Goal: Information Seeking & Learning: Learn about a topic

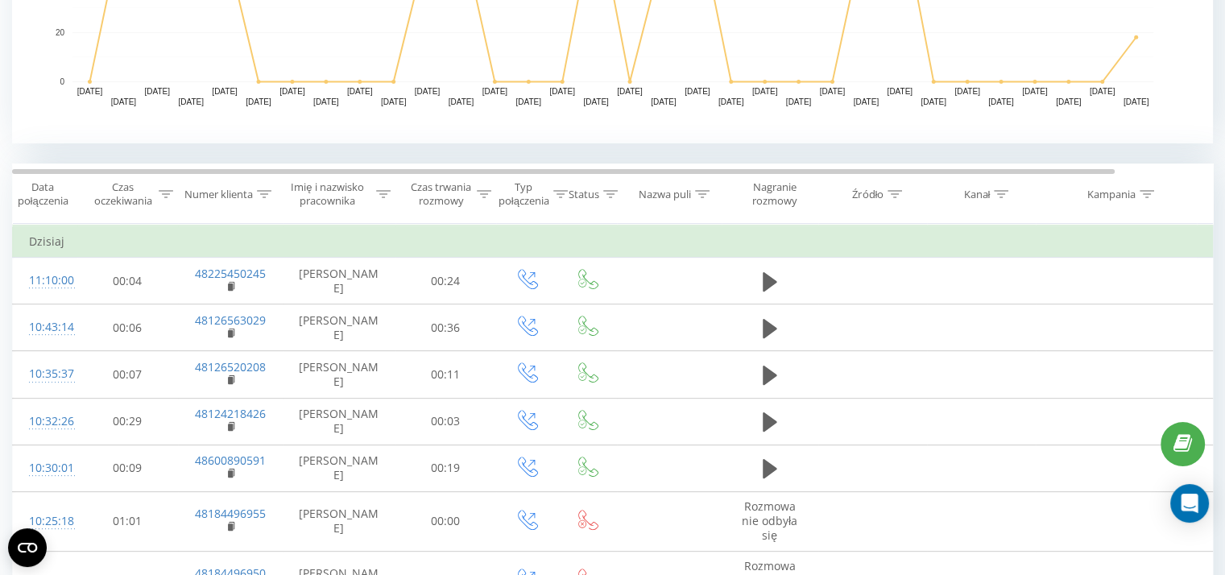
scroll to position [573, 0]
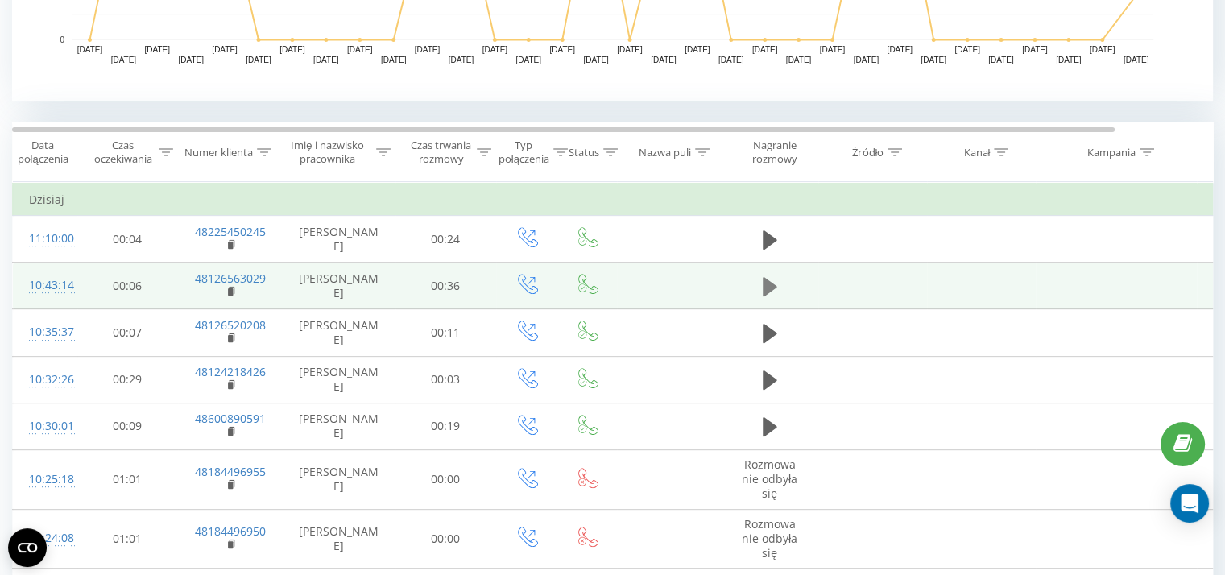
click at [769, 283] on icon at bounding box center [770, 286] width 14 height 19
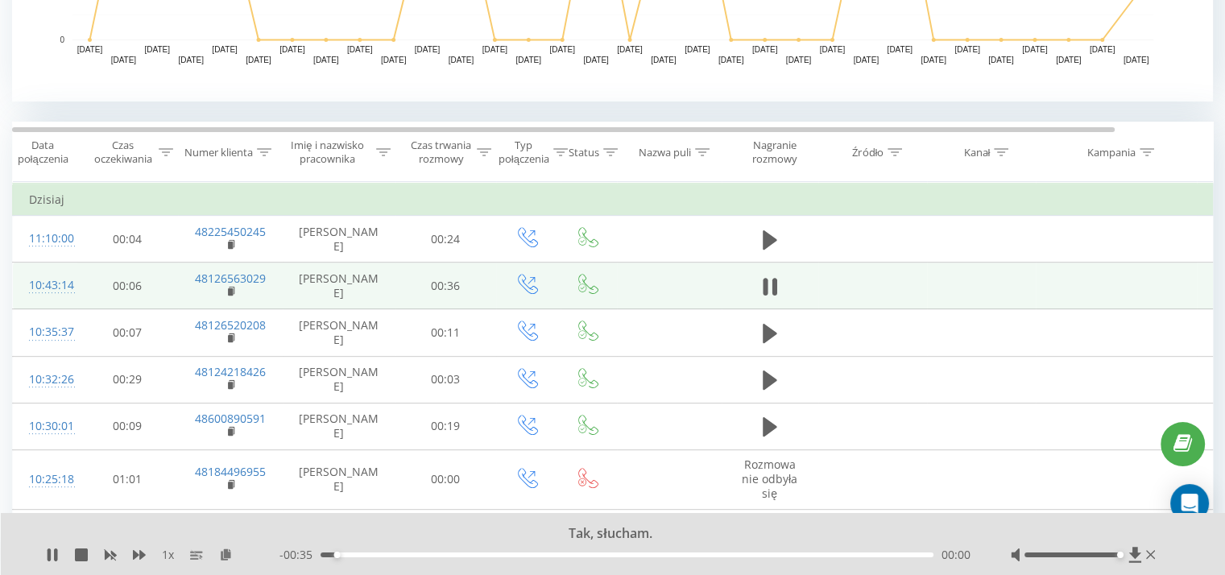
drag, startPoint x: 1073, startPoint y: 554, endPoint x: 1176, endPoint y: 555, distance: 103.9
click at [1176, 555] on div "Tak, słucham. 1 x - 00:35 00:00 00:00" at bounding box center [613, 544] width 1225 height 62
drag, startPoint x: 333, startPoint y: 553, endPoint x: 303, endPoint y: 552, distance: 29.8
click at [303, 552] on div "- 00:36 00:00 00:00" at bounding box center [624, 555] width 691 height 16
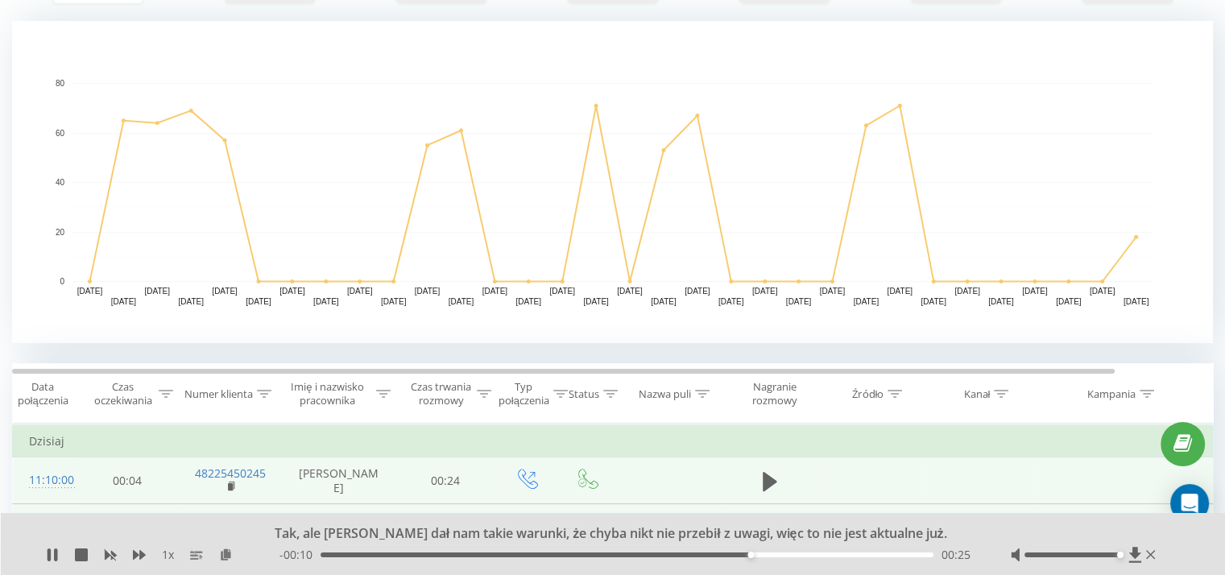
scroll to position [329, 0]
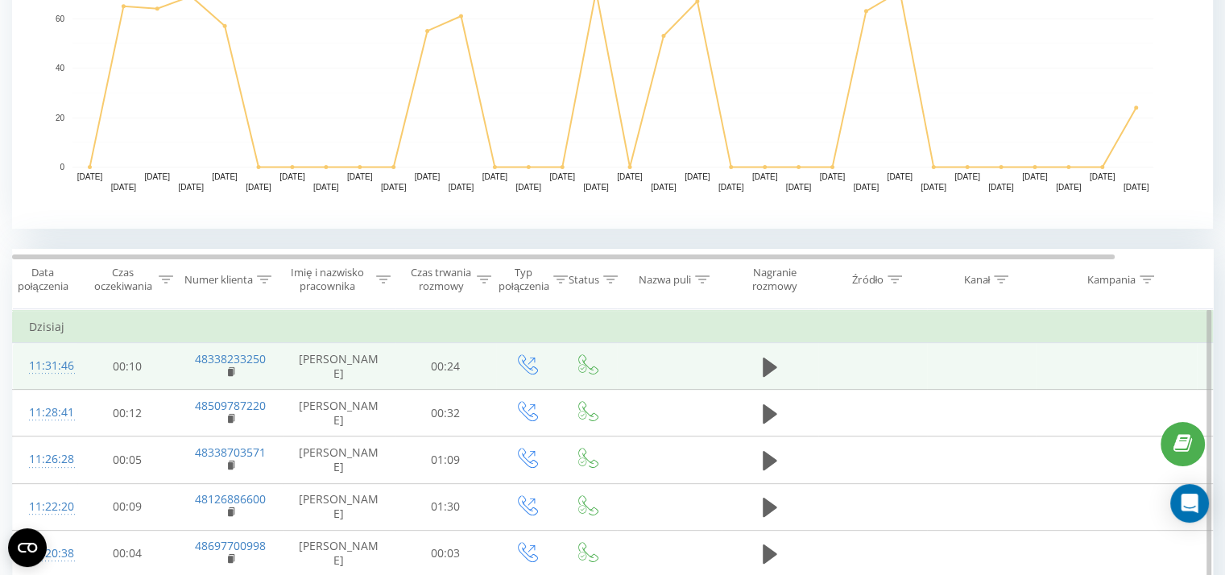
scroll to position [444, 0]
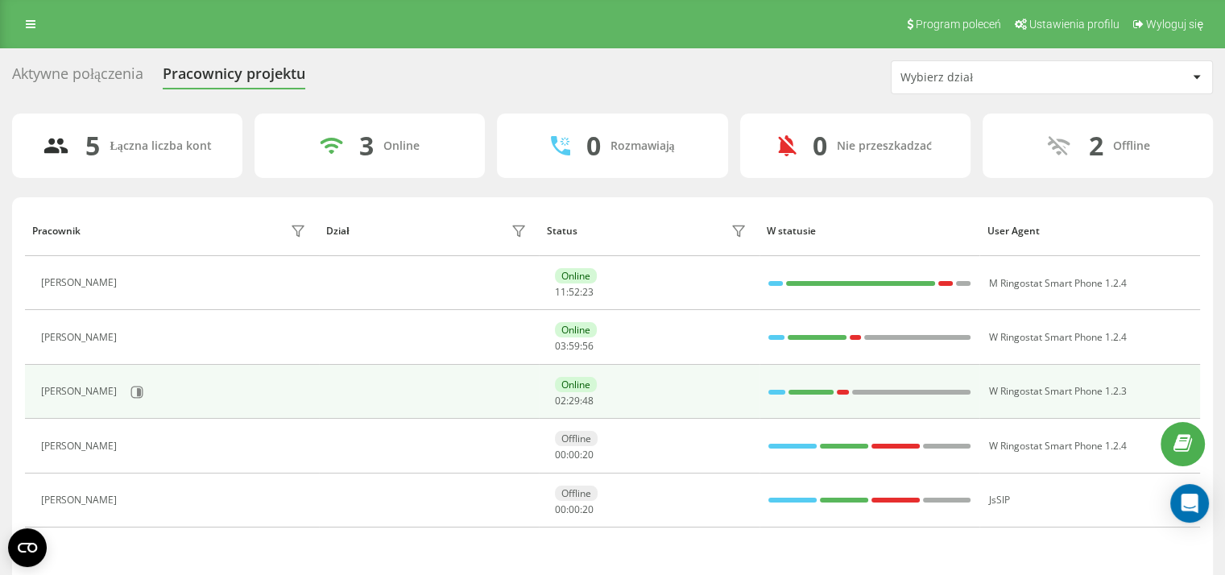
click at [779, 387] on div at bounding box center [776, 392] width 17 height 21
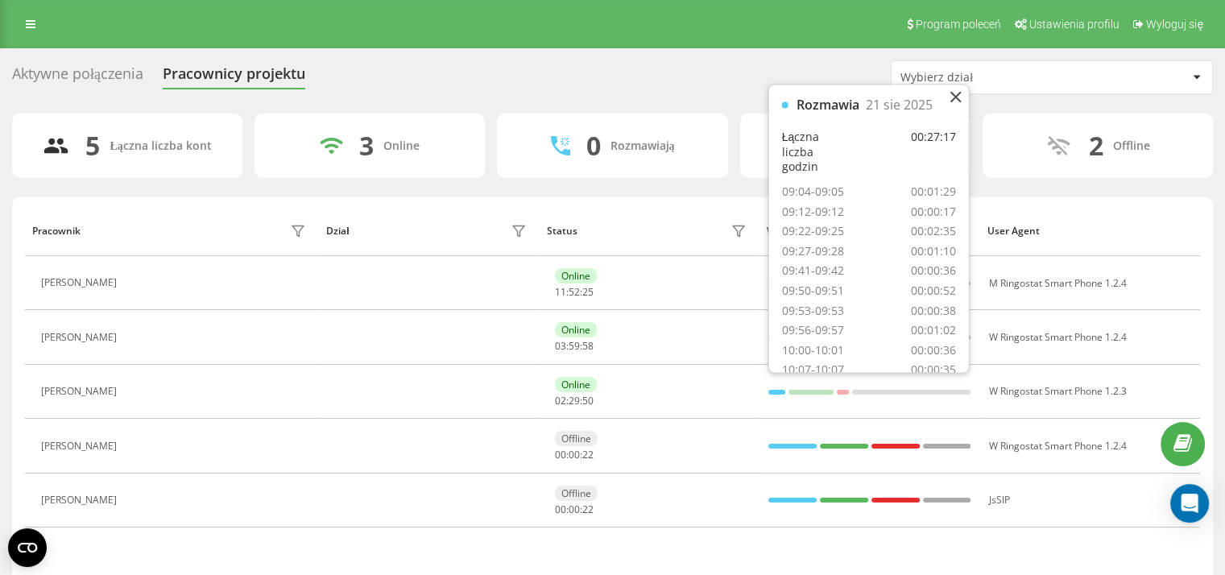
scroll to position [374, 0]
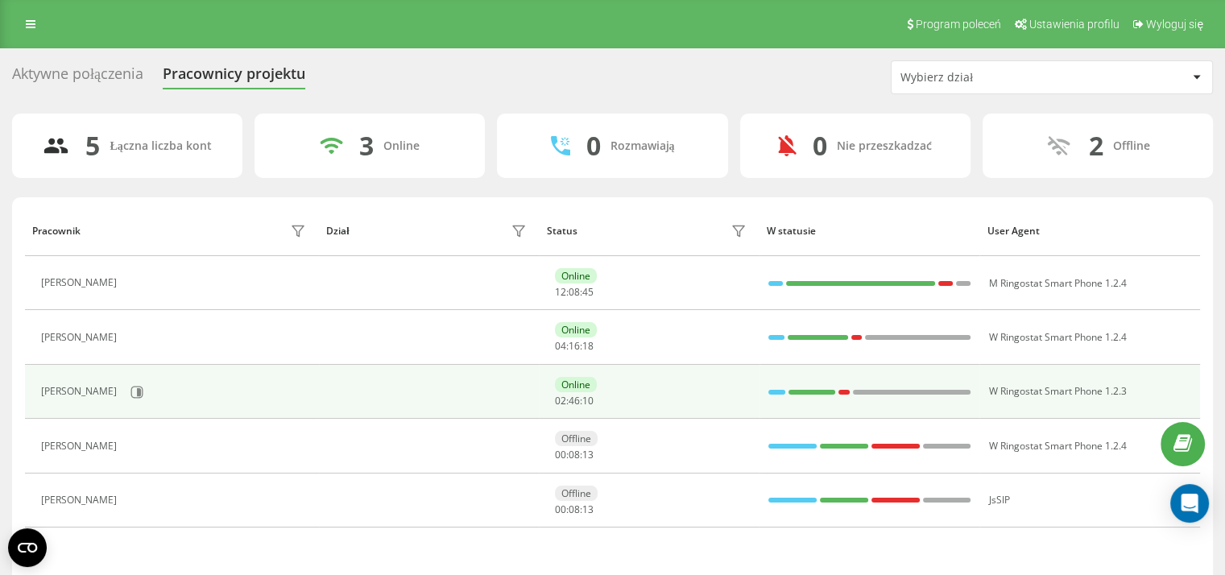
click at [779, 394] on div at bounding box center [776, 392] width 17 height 21
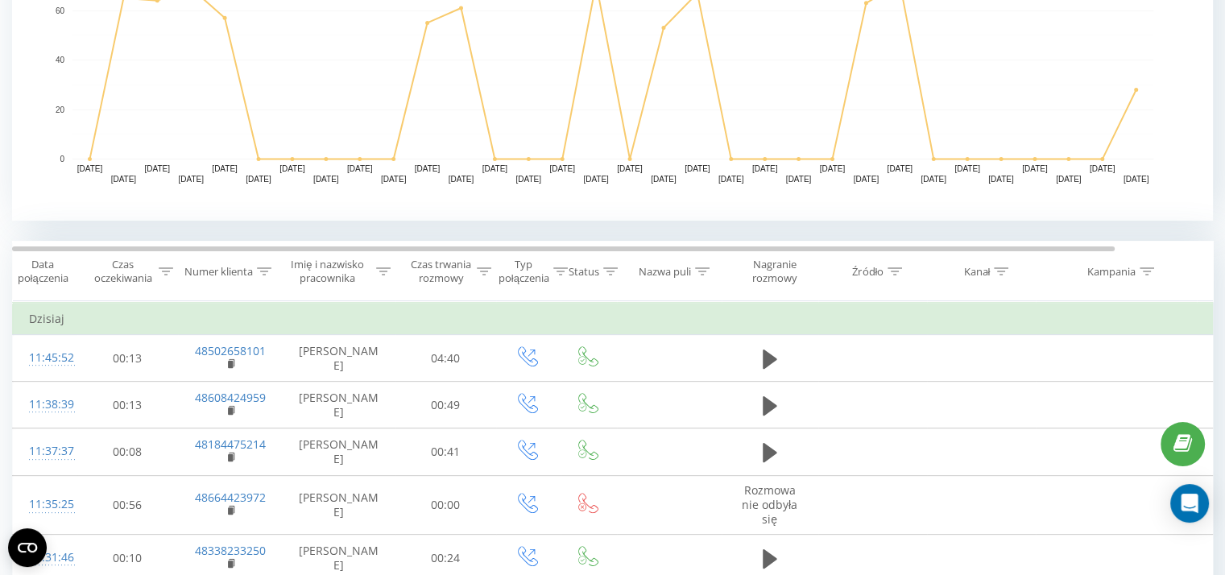
scroll to position [514, 0]
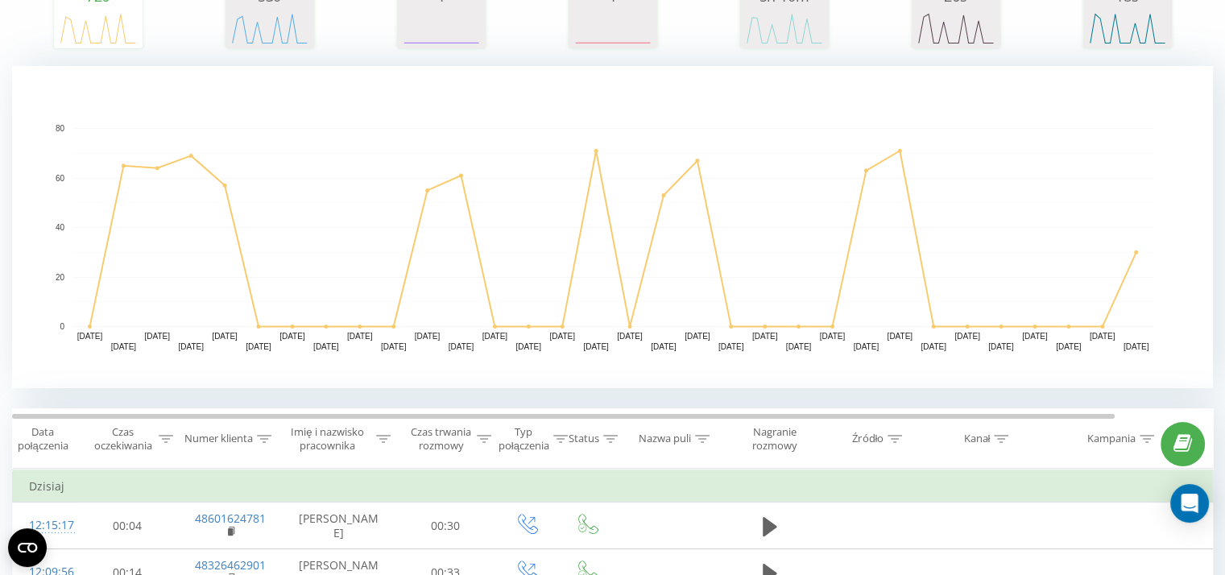
scroll to position [316, 0]
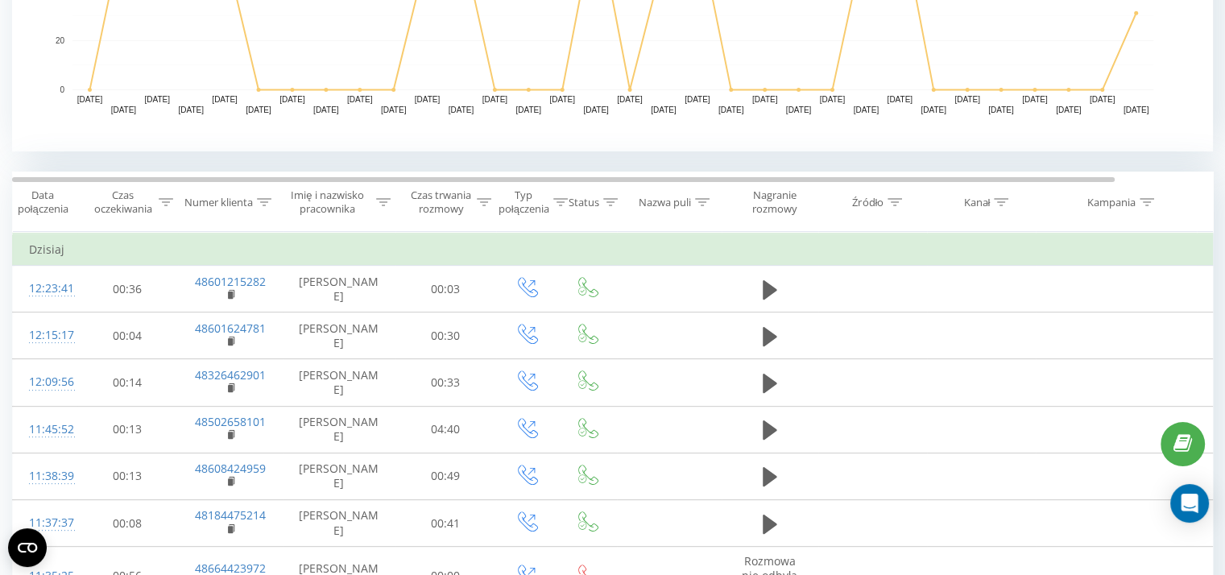
scroll to position [550, 0]
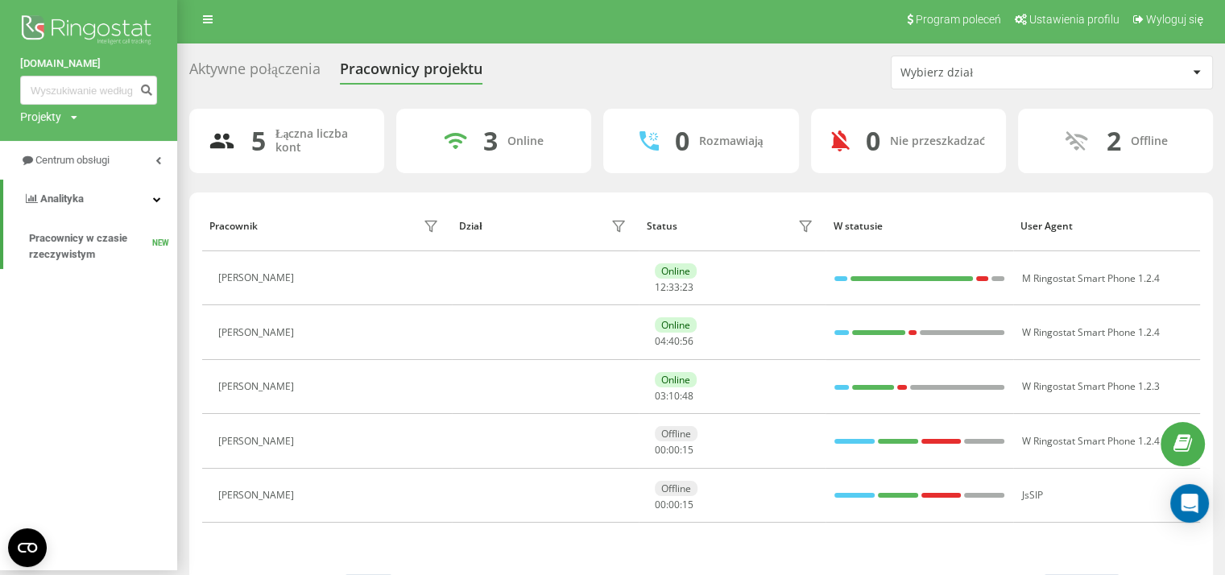
click at [149, 170] on link "Centrum obsługi" at bounding box center [88, 160] width 177 height 39
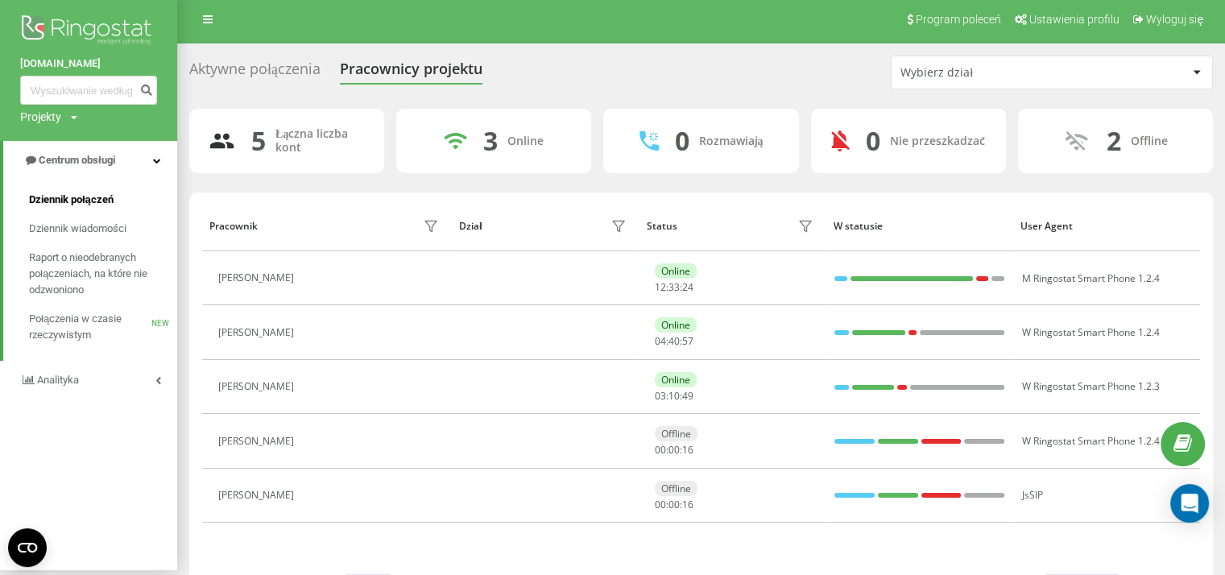
click at [90, 196] on span "Dziennik połączeń" at bounding box center [71, 200] width 85 height 16
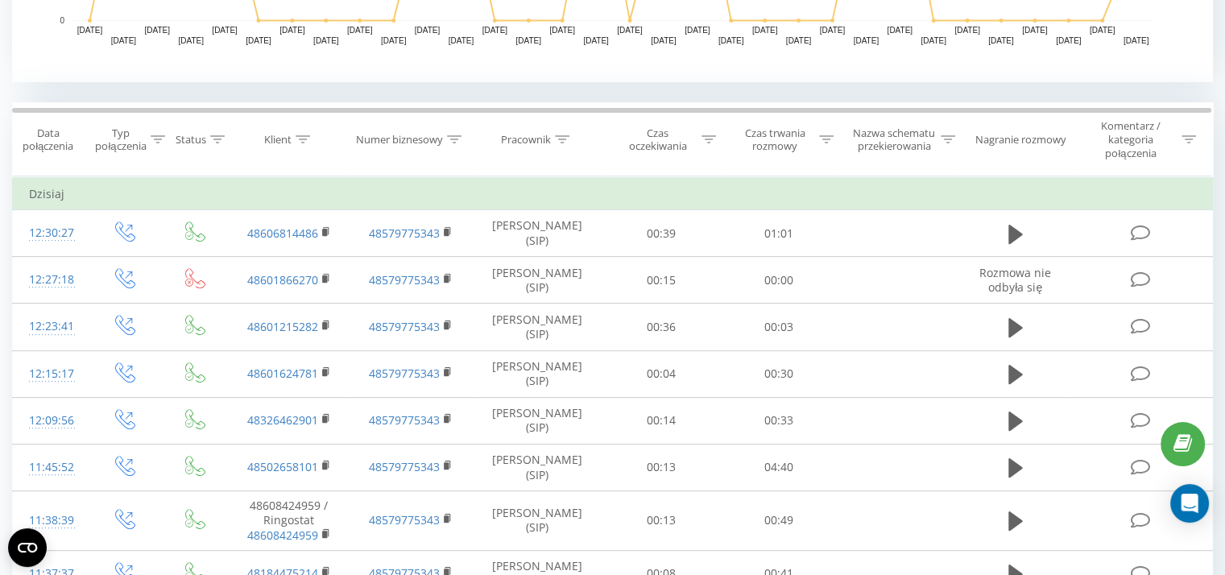
scroll to position [589, 0]
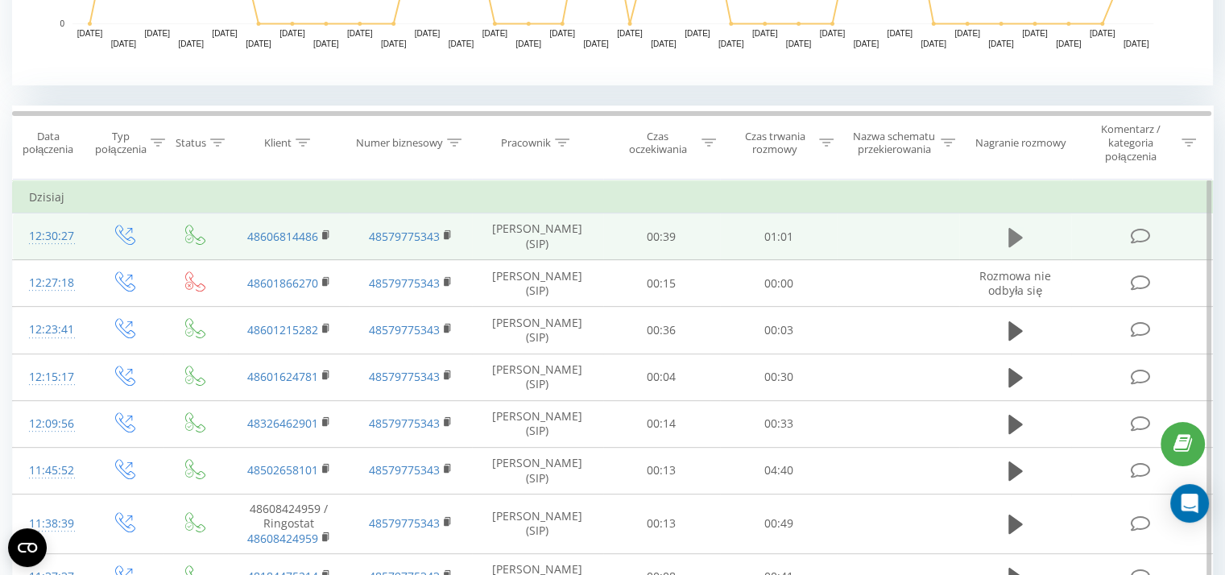
click at [1027, 230] on button at bounding box center [1015, 237] width 24 height 24
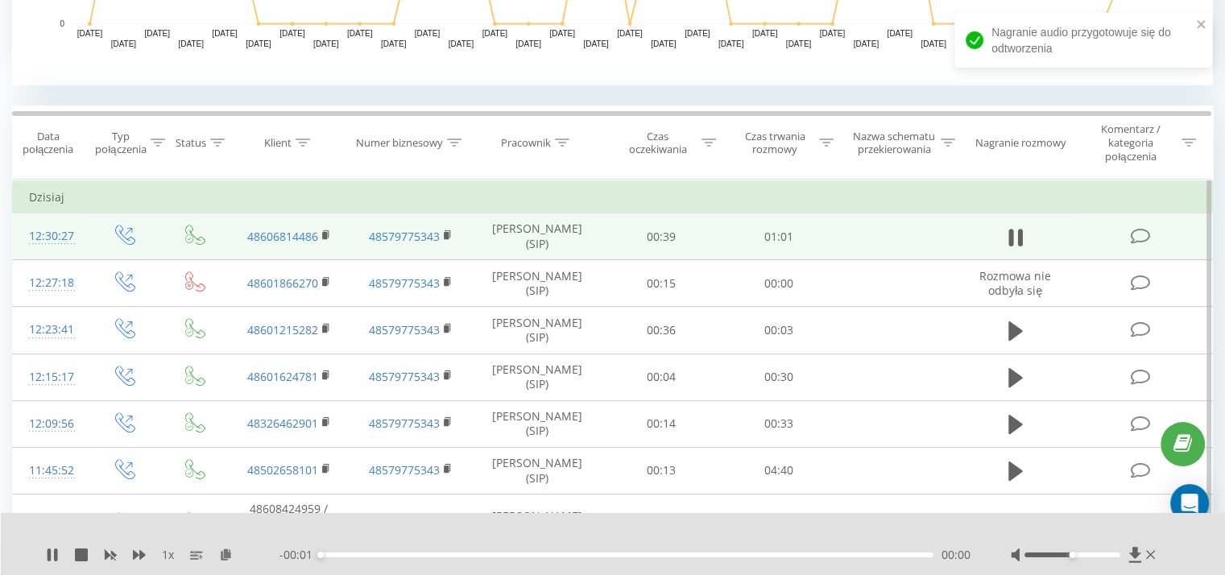
click at [1117, 554] on div at bounding box center [1072, 554] width 96 height 5
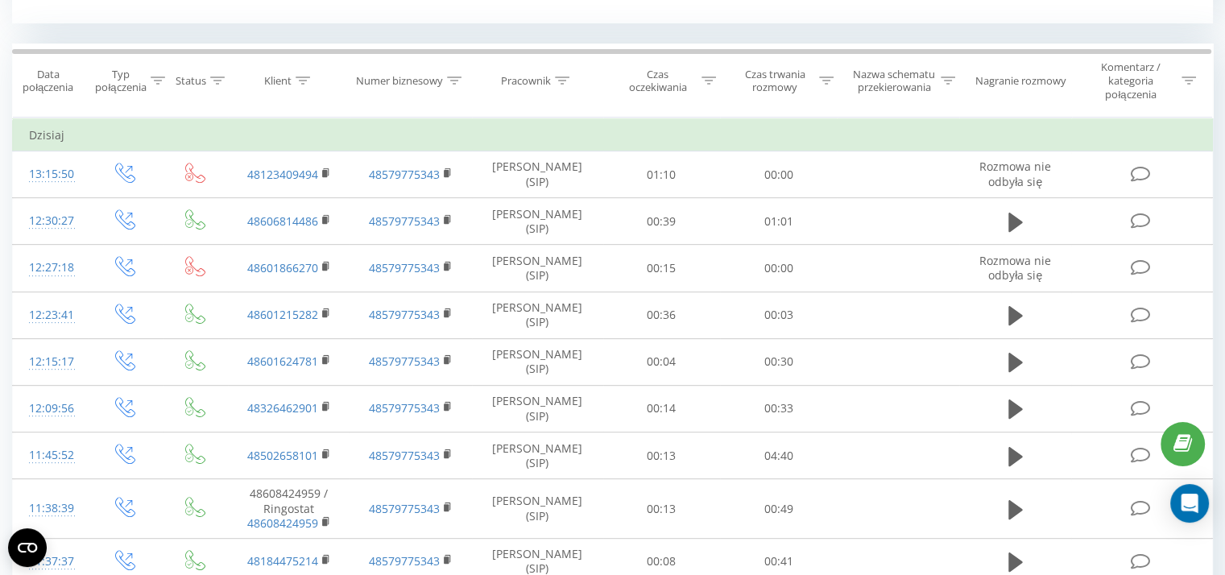
scroll to position [663, 0]
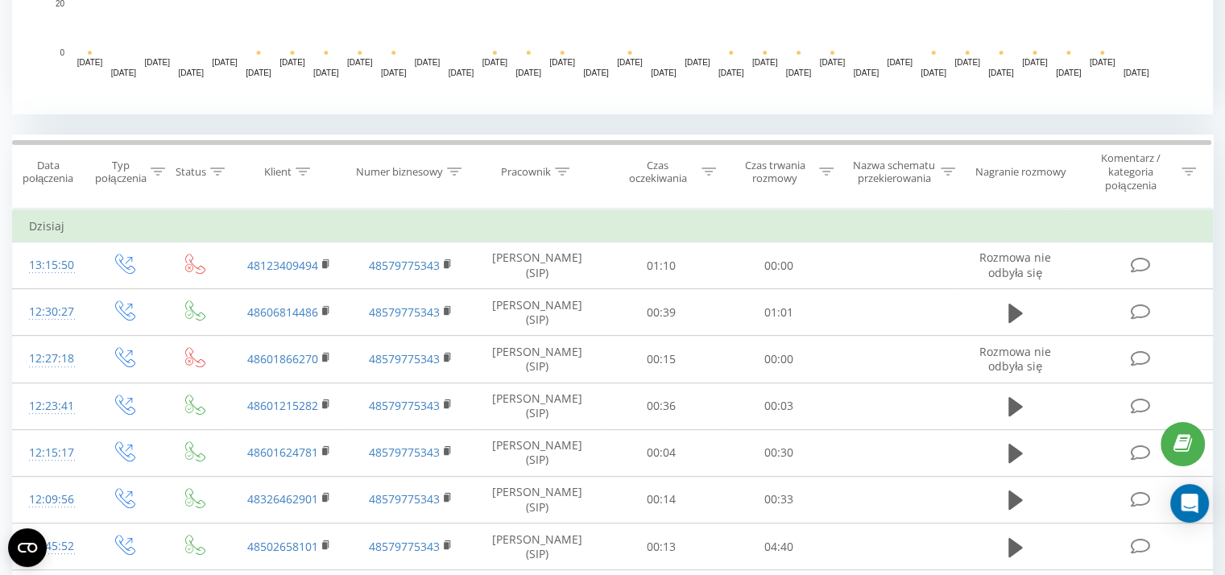
scroll to position [618, 0]
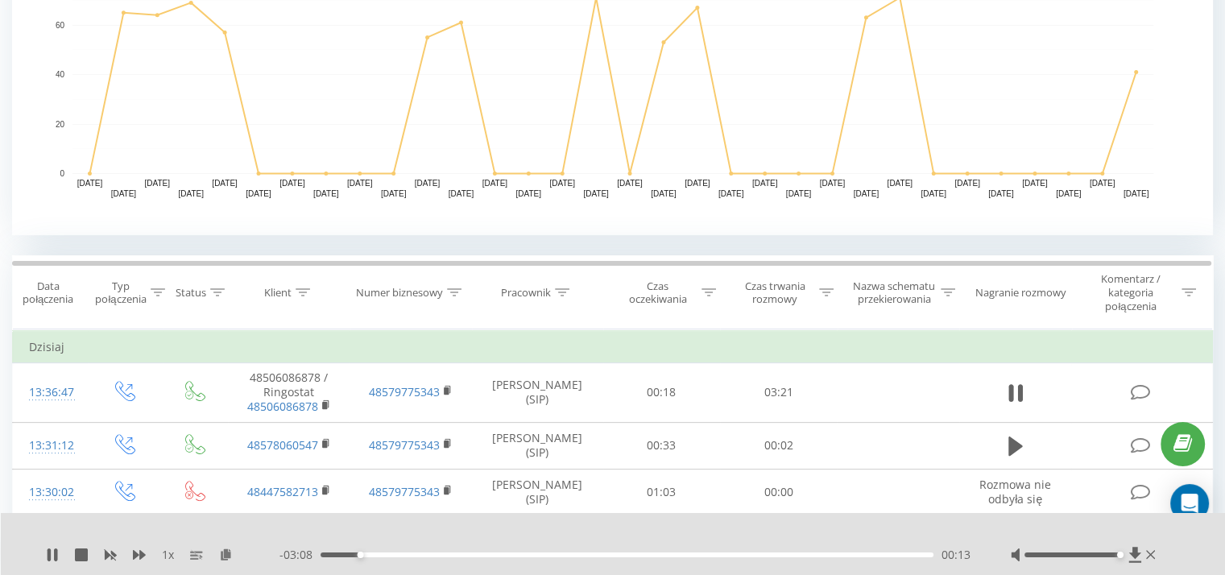
scroll to position [557, 0]
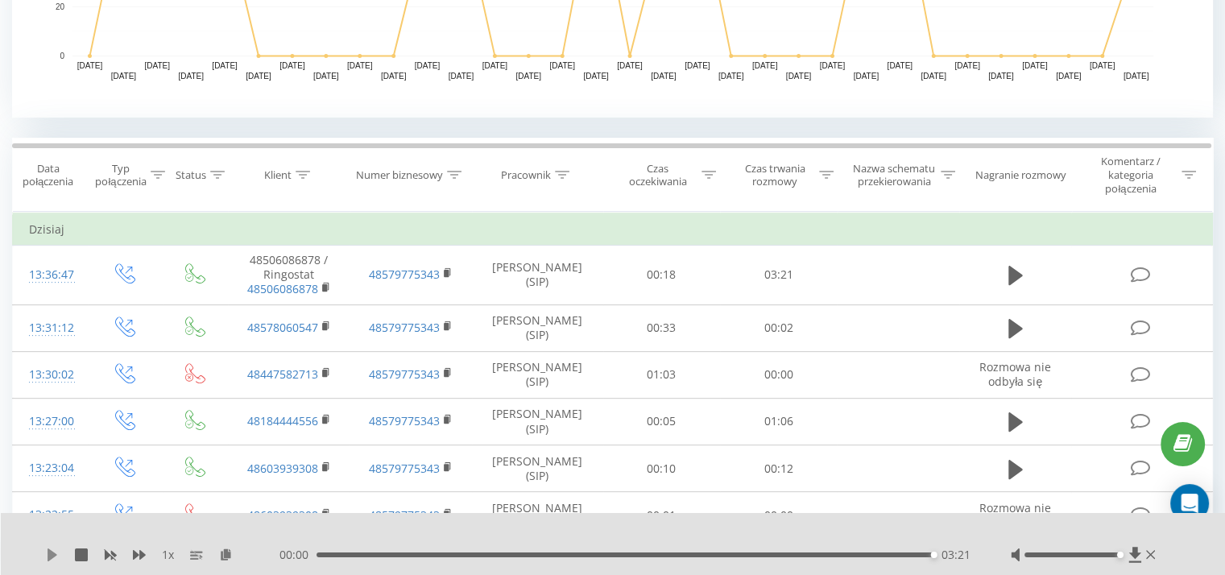
click at [48, 560] on icon at bounding box center [52, 554] width 13 height 13
click at [767, 555] on div "03:21" at bounding box center [624, 554] width 617 height 5
click at [47, 553] on icon at bounding box center [52, 554] width 13 height 13
click at [789, 553] on div "02:29" at bounding box center [626, 554] width 613 height 5
click at [812, 556] on div "02:41" at bounding box center [626, 554] width 613 height 5
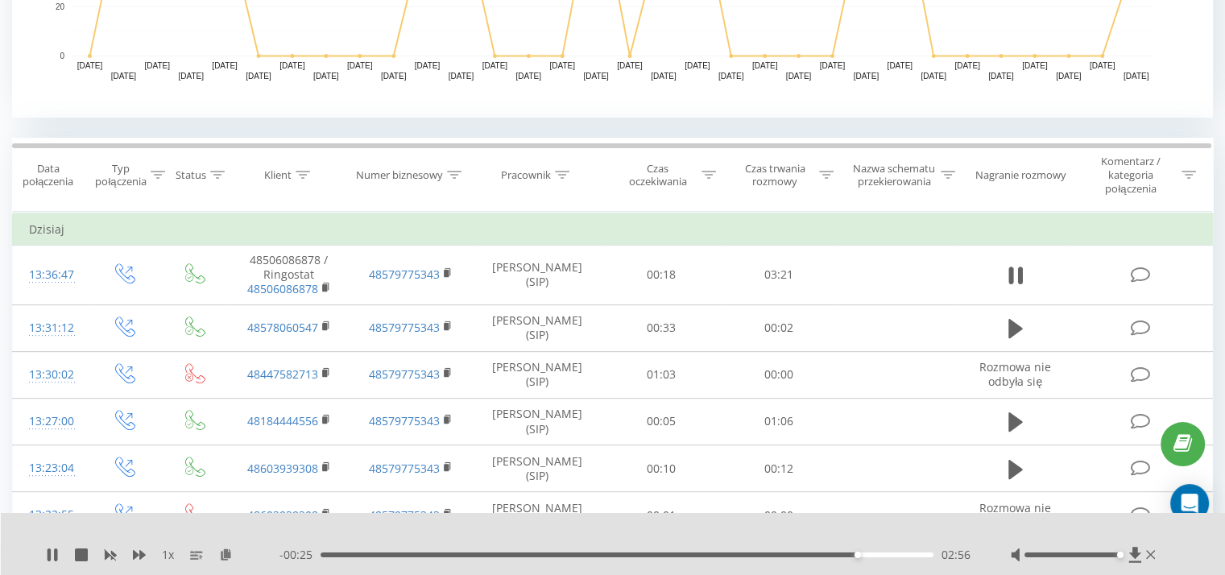
click at [49, 563] on div "1 x - 00:25 02:56 02:56" at bounding box center [613, 544] width 1225 height 62
click at [49, 556] on icon at bounding box center [49, 554] width 3 height 13
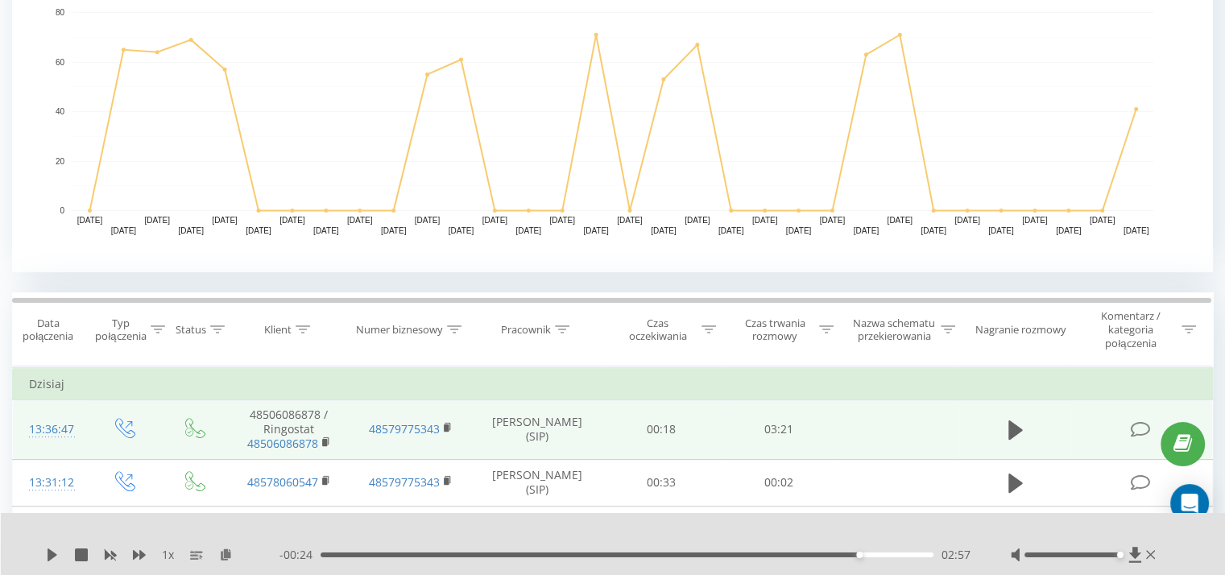
scroll to position [399, 0]
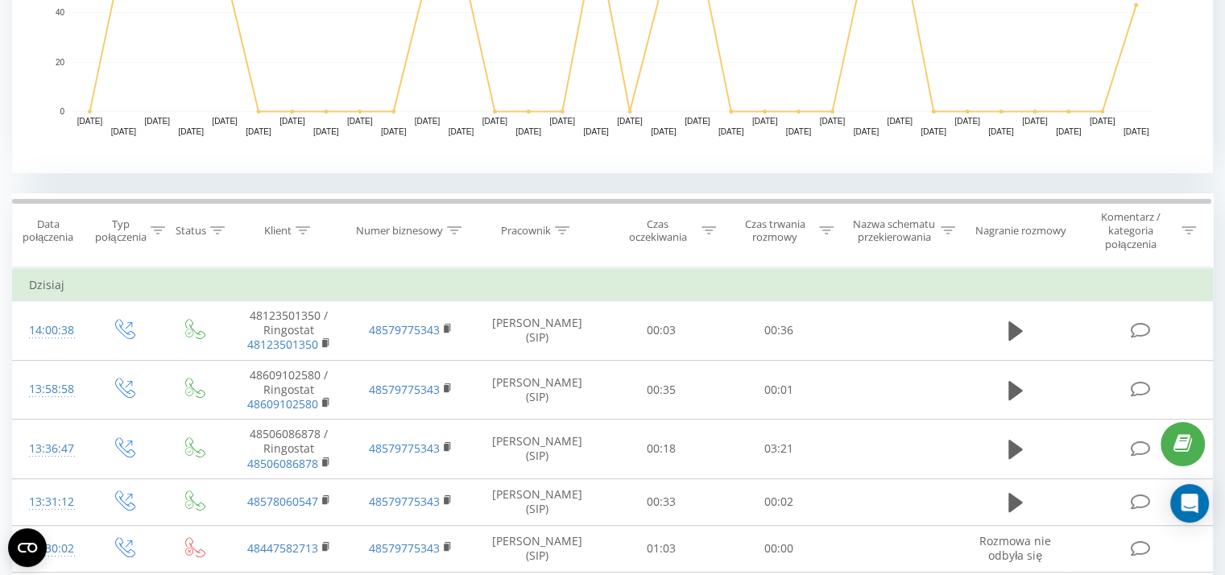
scroll to position [503, 0]
